Goal: Task Accomplishment & Management: Manage account settings

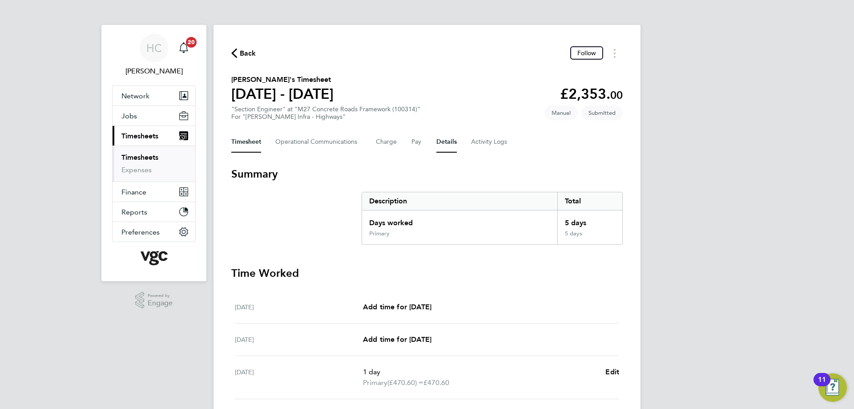
click at [441, 142] on button "Details" at bounding box center [447, 141] width 20 height 21
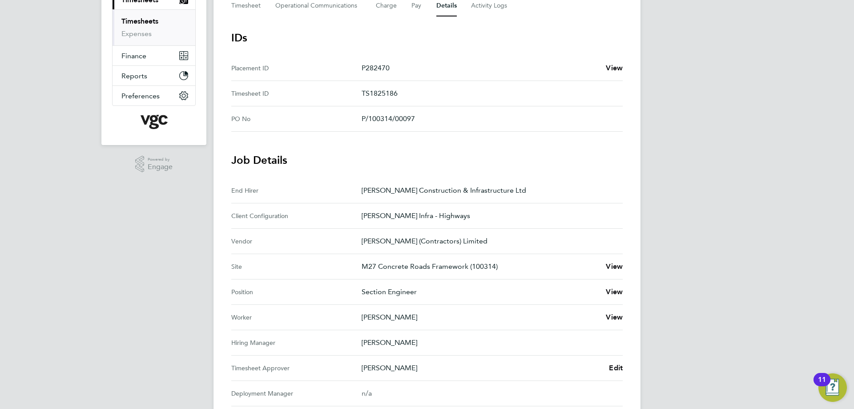
scroll to position [223, 0]
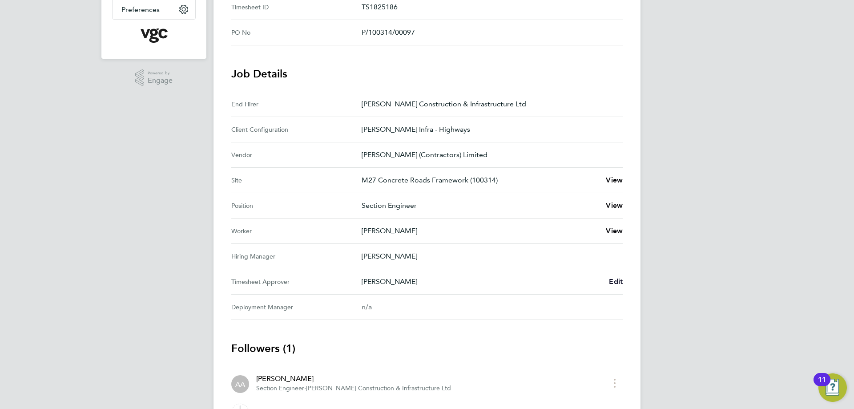
click at [613, 276] on link "Edit" at bounding box center [616, 281] width 14 height 11
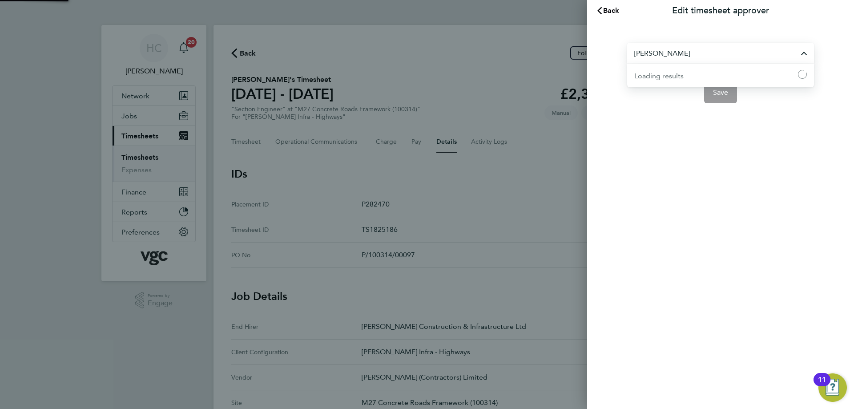
click at [702, 58] on input "[PERSON_NAME]" at bounding box center [720, 53] width 187 height 21
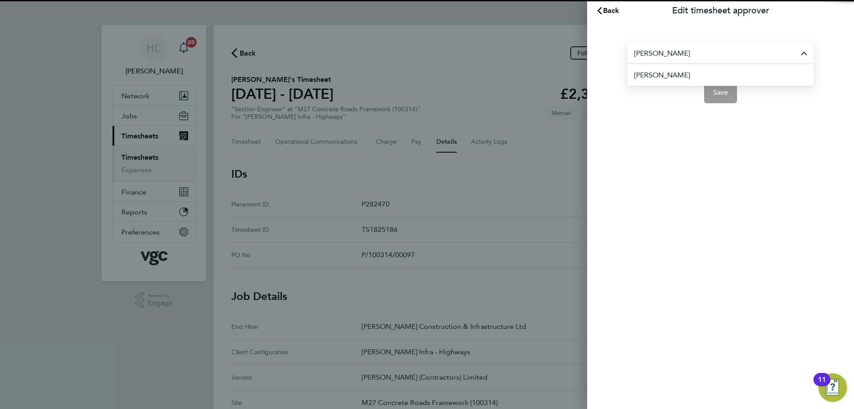
click at [695, 76] on li "[PERSON_NAME]" at bounding box center [725, 75] width 180 height 22
type input "[PERSON_NAME]"
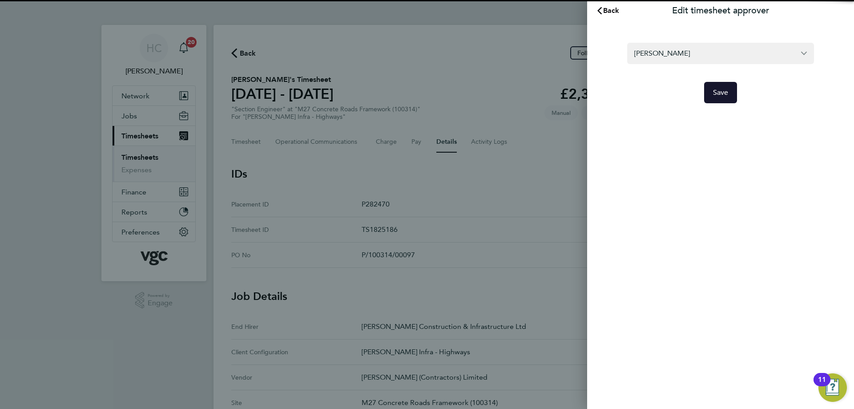
click at [716, 85] on button "Save" at bounding box center [720, 92] width 33 height 21
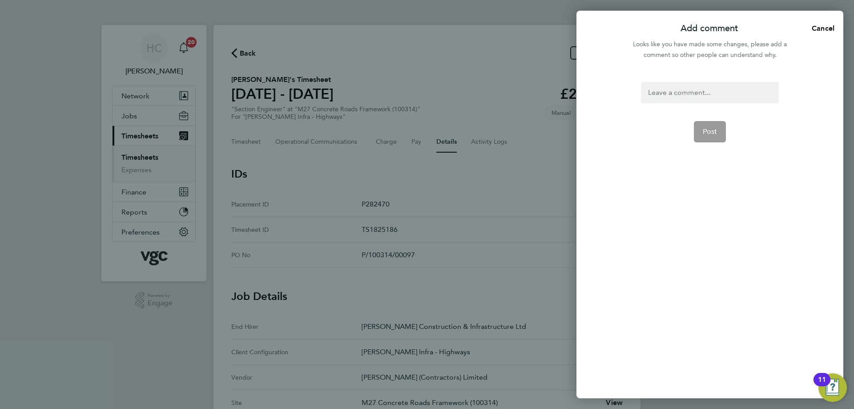
click at [695, 94] on div at bounding box center [710, 92] width 138 height 21
click at [672, 93] on div "Adrian on holiday" at bounding box center [710, 92] width 138 height 21
click at [715, 126] on button "Post" at bounding box center [710, 131] width 32 height 21
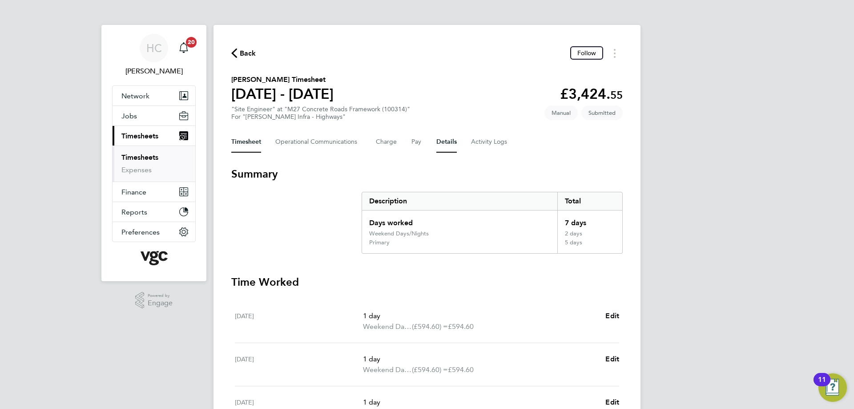
click at [441, 142] on button "Details" at bounding box center [447, 141] width 20 height 21
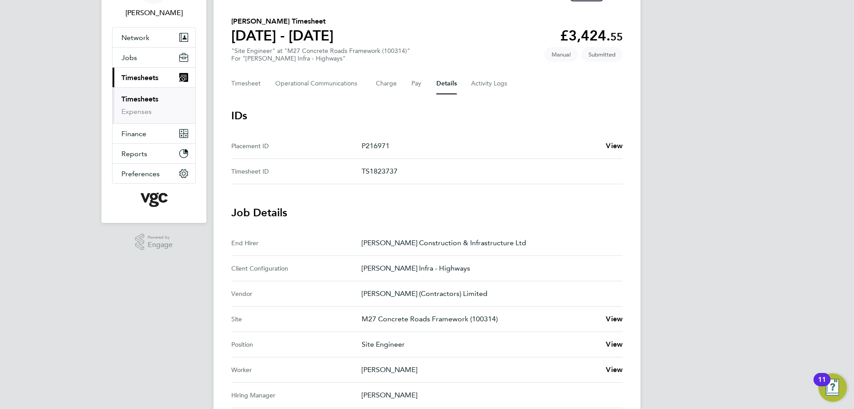
scroll to position [134, 0]
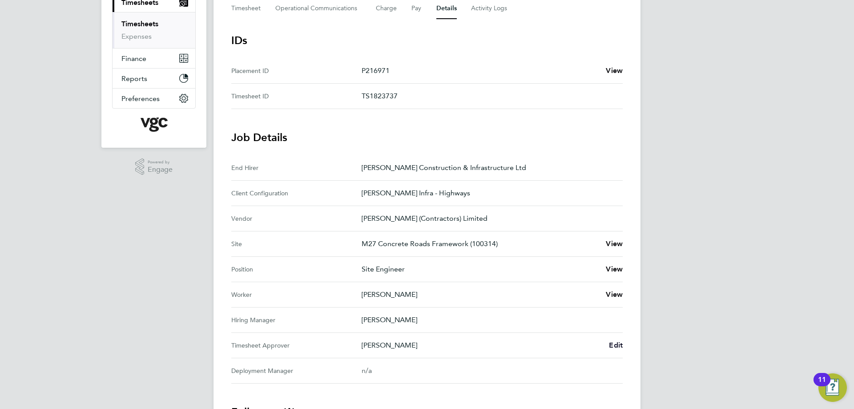
click at [616, 344] on span "Edit" at bounding box center [616, 345] width 14 height 8
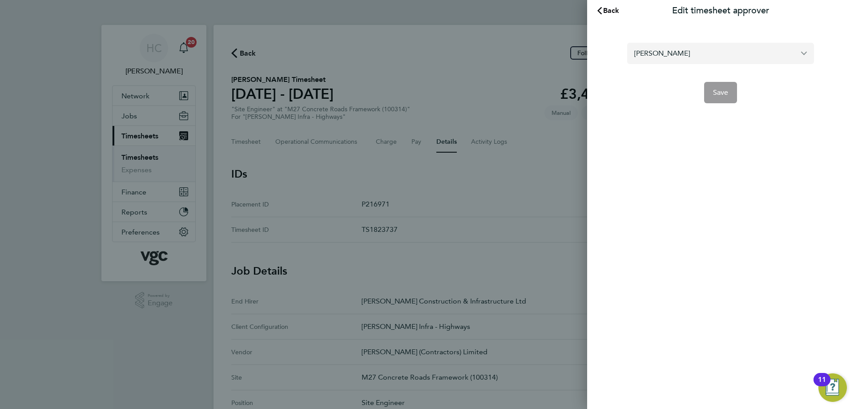
click at [680, 59] on input "[PERSON_NAME]" at bounding box center [720, 53] width 187 height 21
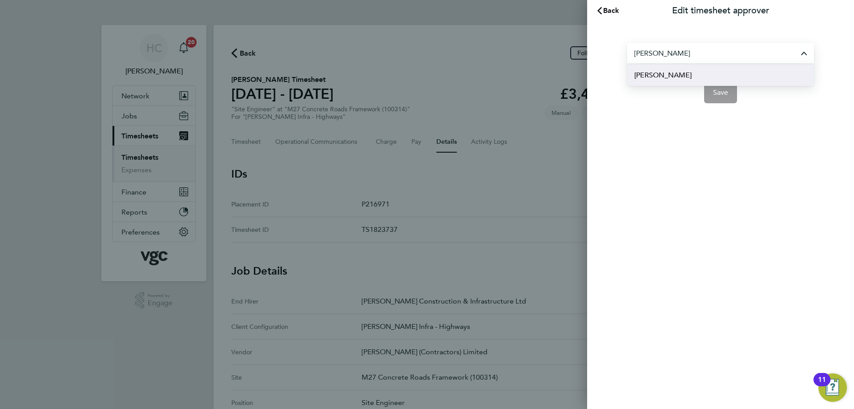
click at [662, 76] on span "[PERSON_NAME]" at bounding box center [663, 75] width 57 height 11
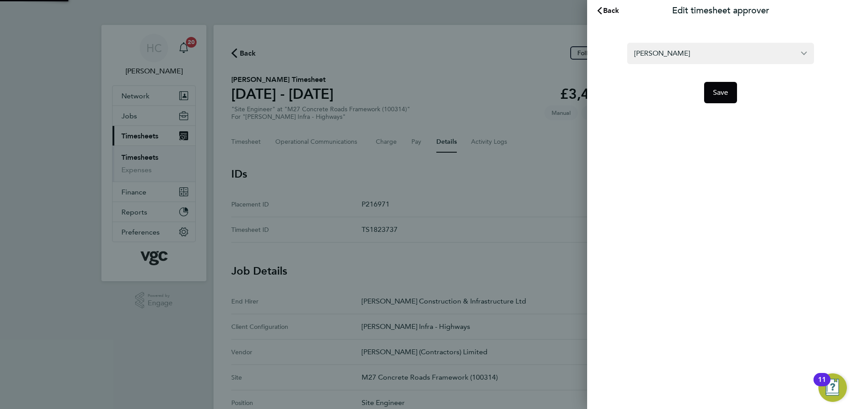
type input "[PERSON_NAME]"
click at [710, 95] on button "Save" at bounding box center [720, 92] width 33 height 21
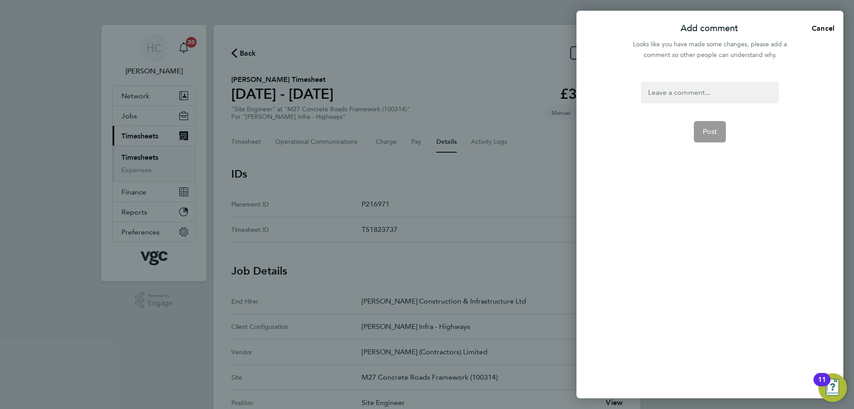
click at [704, 97] on div at bounding box center [710, 92] width 138 height 21
click at [717, 131] on span "Post" at bounding box center [710, 131] width 15 height 9
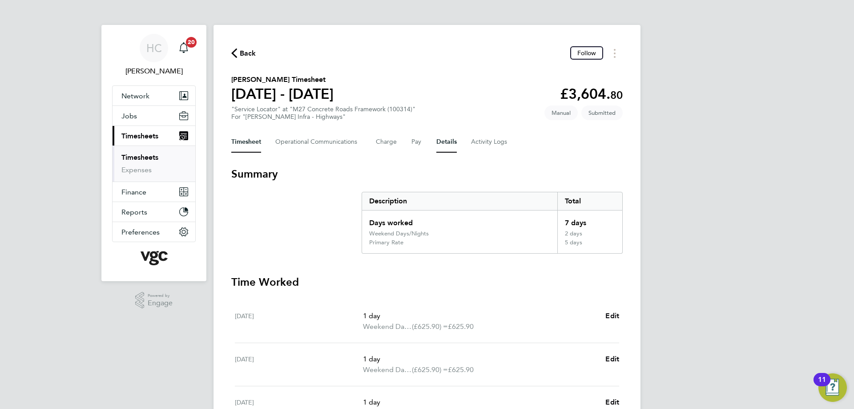
click at [450, 142] on button "Details" at bounding box center [447, 141] width 20 height 21
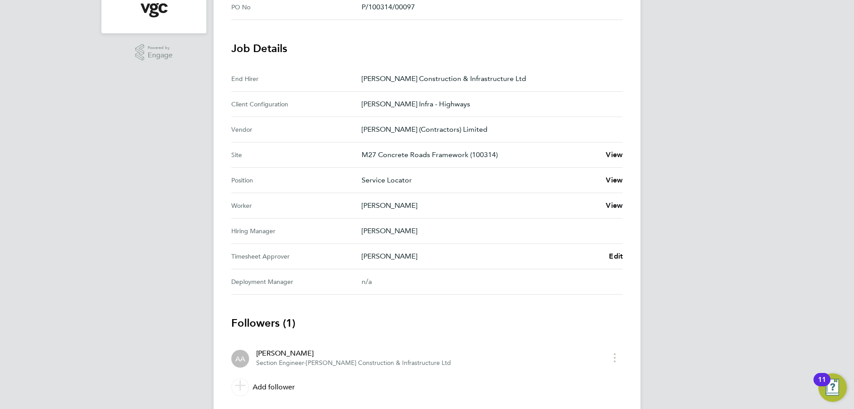
scroll to position [274, 0]
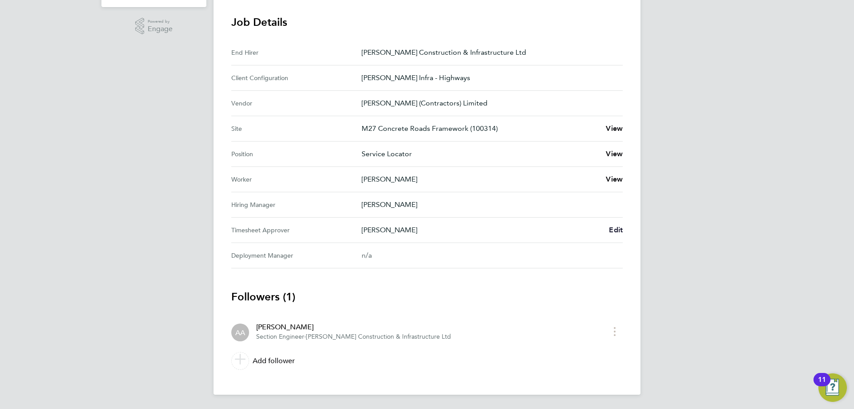
click at [615, 231] on span "Edit" at bounding box center [616, 230] width 14 height 8
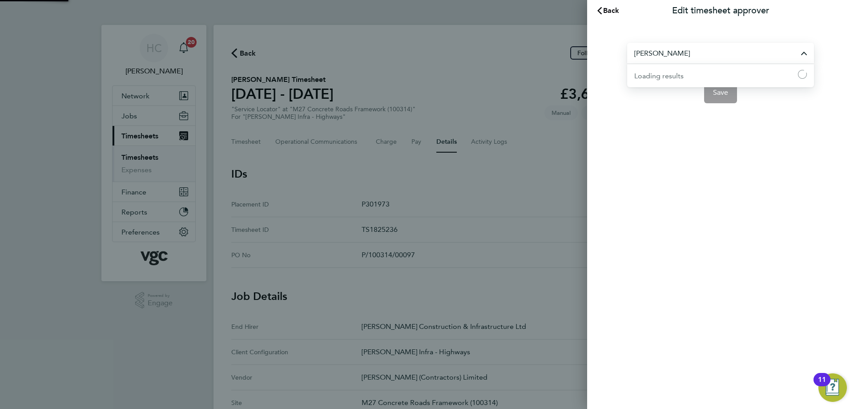
click at [700, 53] on input "[PERSON_NAME]" at bounding box center [720, 53] width 187 height 21
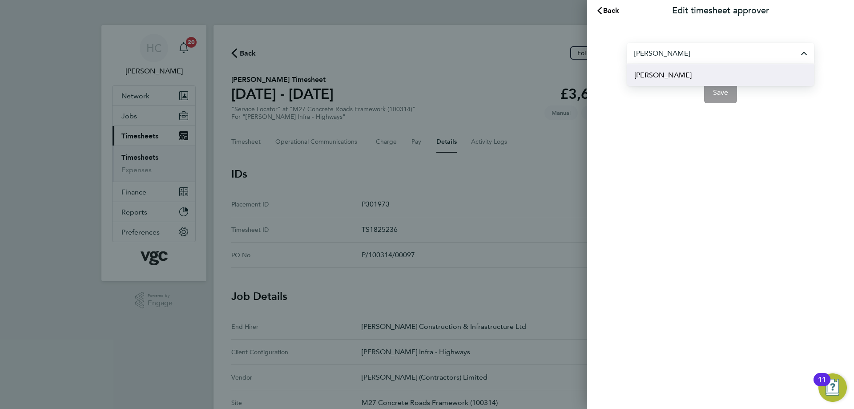
click at [678, 72] on li "[PERSON_NAME]" at bounding box center [720, 75] width 187 height 22
type input "[PERSON_NAME]"
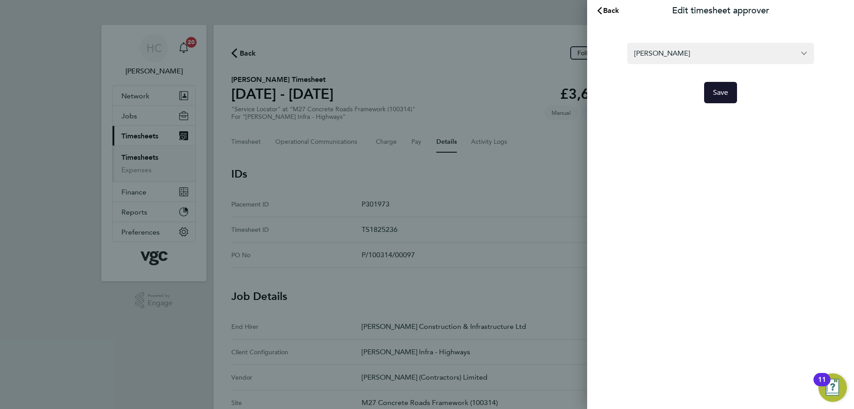
click at [727, 97] on button "Save" at bounding box center [720, 92] width 33 height 21
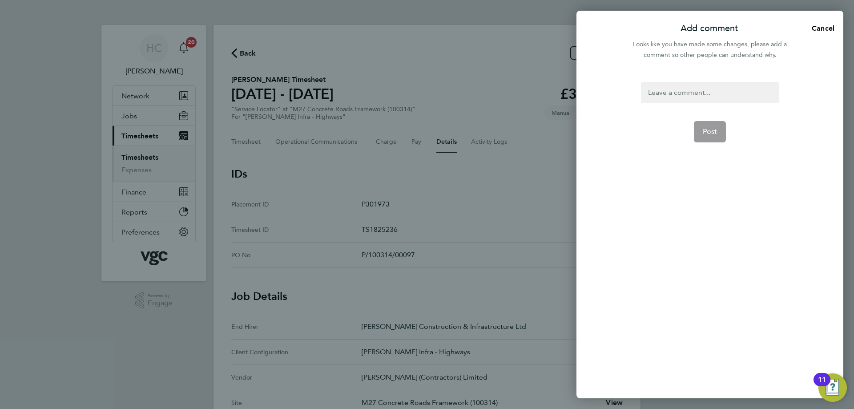
click at [675, 91] on div at bounding box center [710, 92] width 138 height 21
click at [712, 137] on button "Post" at bounding box center [710, 131] width 32 height 21
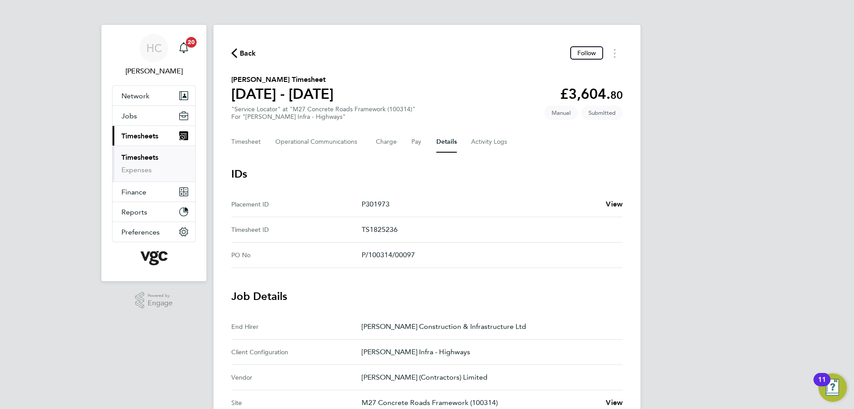
click at [139, 158] on link "Timesheets" at bounding box center [139, 157] width 37 height 8
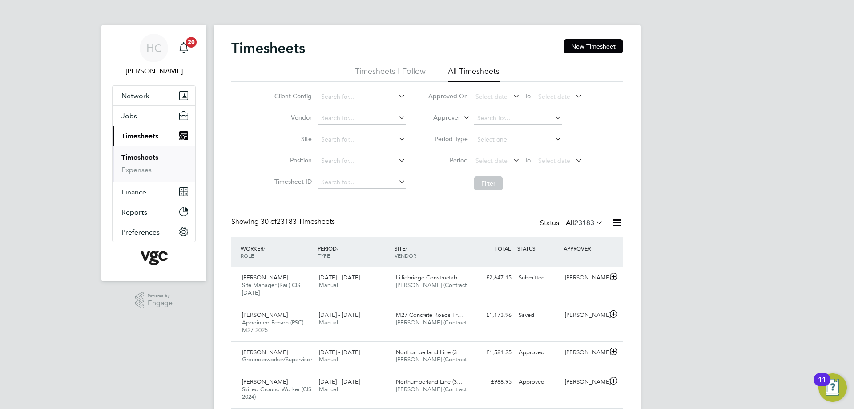
click at [445, 119] on label "Approver" at bounding box center [441, 117] width 40 height 9
click at [445, 128] on li "Worker" at bounding box center [439, 128] width 44 height 12
click at [518, 120] on input at bounding box center [518, 118] width 88 height 12
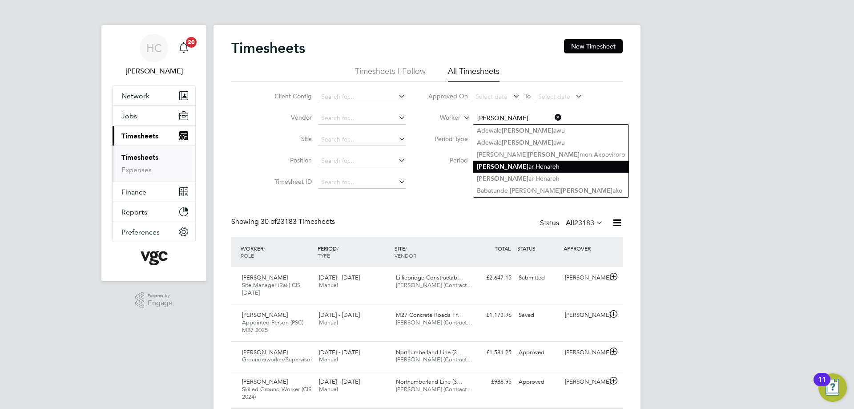
click at [519, 168] on li "Sal ar Henareh" at bounding box center [551, 167] width 155 height 12
type input "Salar Henareh"
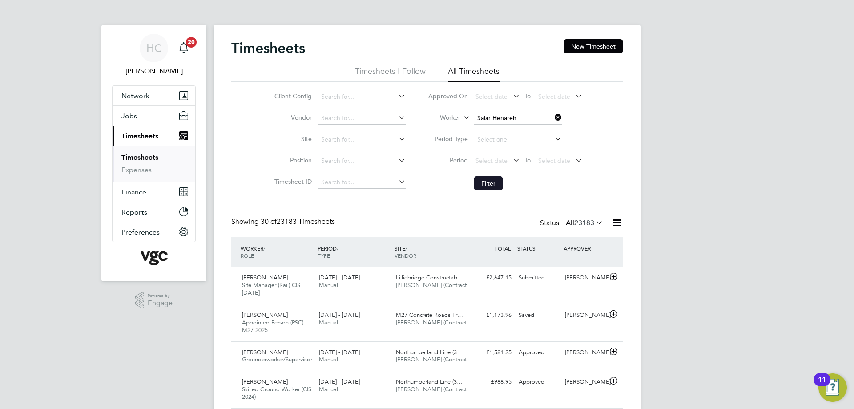
click at [481, 180] on button "Filter" at bounding box center [488, 183] width 28 height 14
